Goal: Find specific page/section: Find specific page/section

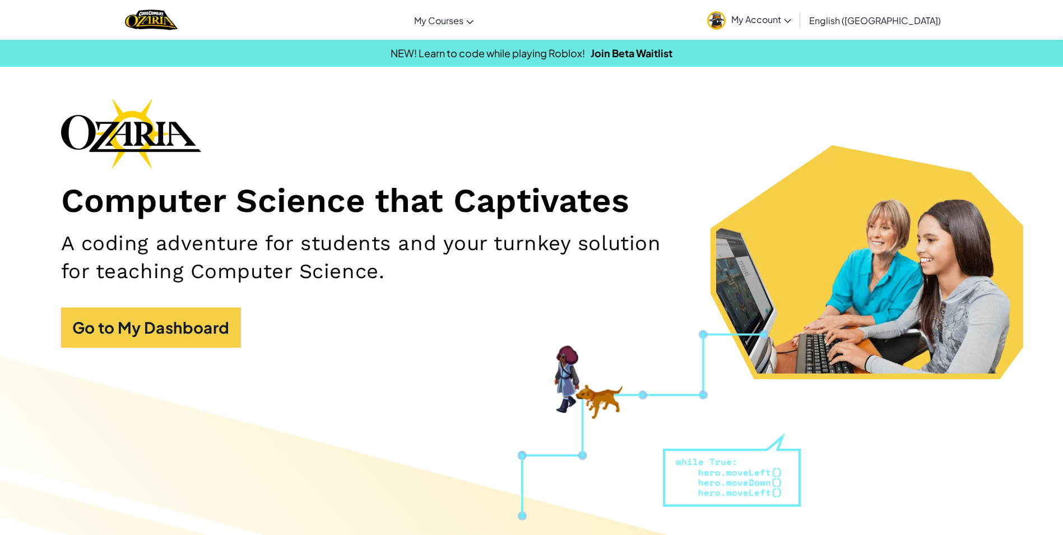
click at [797, 13] on link "My Account" at bounding box center [749, 19] width 95 height 35
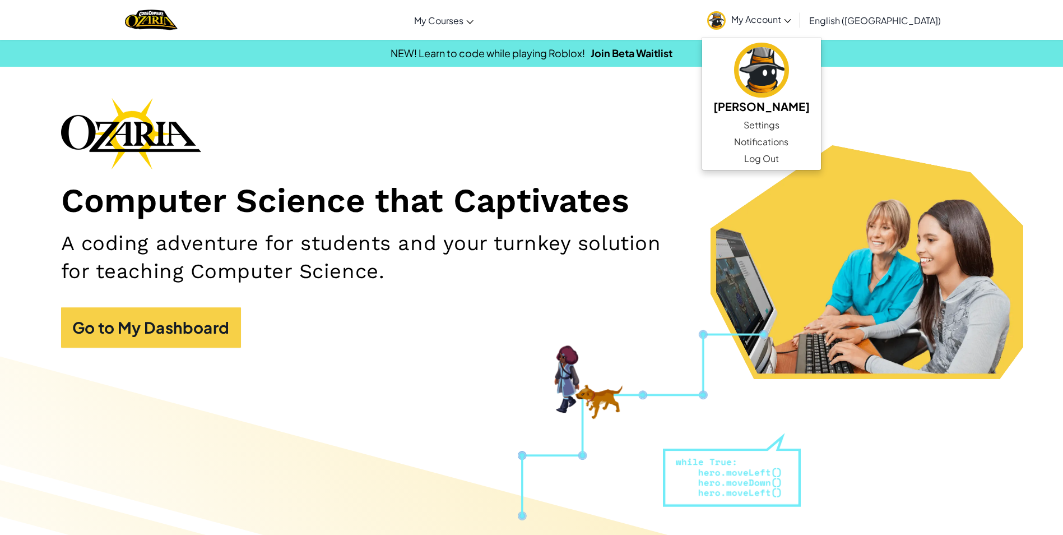
click at [797, 13] on link "My Account" at bounding box center [749, 19] width 95 height 35
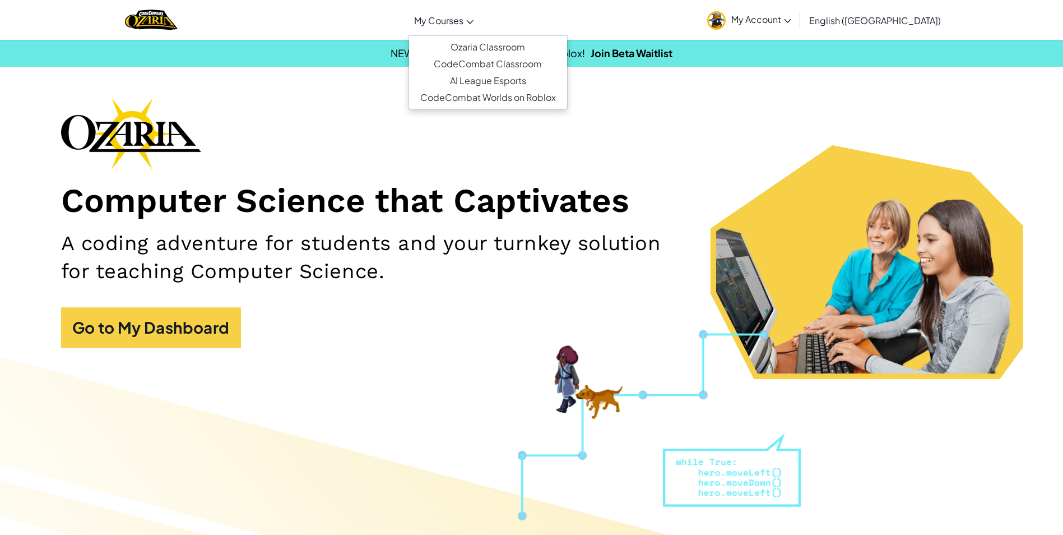
click at [463, 22] on span "My Courses" at bounding box center [438, 21] width 49 height 12
click at [449, 171] on div "Computer Science that Captivates A coding adventure for students and your turnk…" at bounding box center [531, 227] width 941 height 261
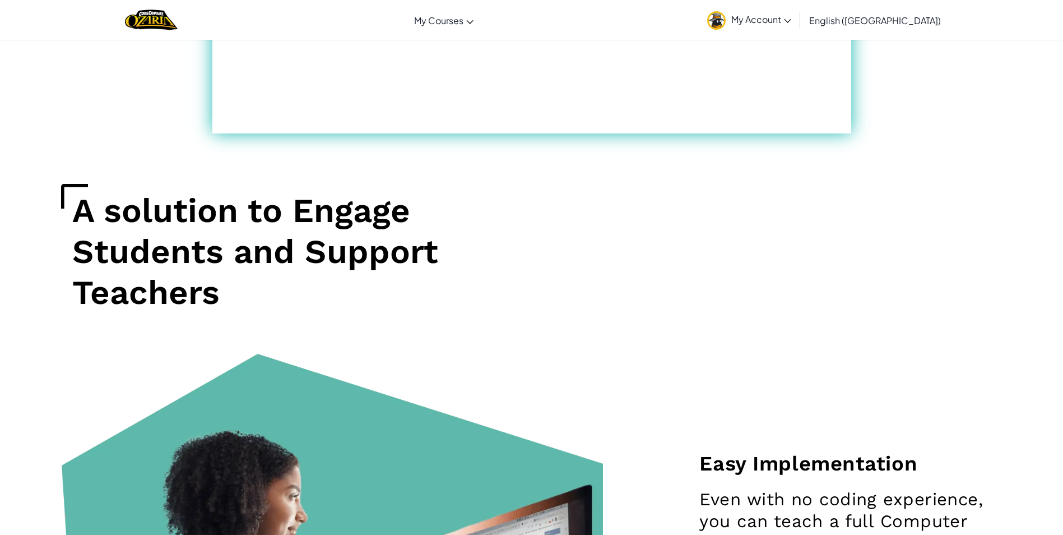
scroll to position [897, 0]
